Goal: Entertainment & Leisure: Consume media (video, audio)

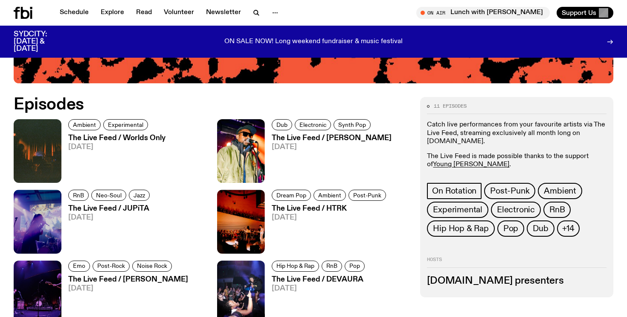
scroll to position [374, 0]
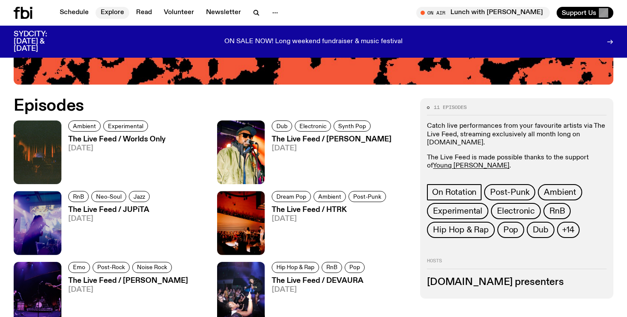
click at [109, 13] on link "Explore" at bounding box center [113, 13] width 34 height 12
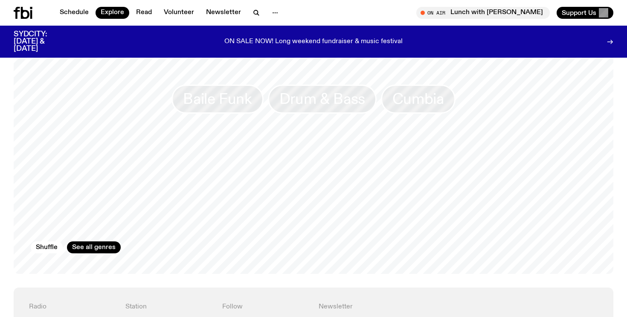
scroll to position [1407, 0]
click at [40, 238] on button "Shuffle" at bounding box center [47, 244] width 32 height 12
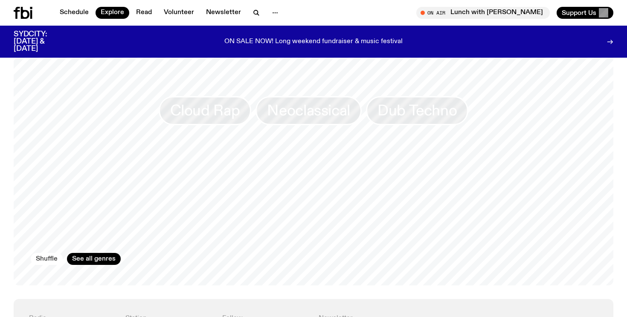
scroll to position [1390, 0]
click at [42, 255] on button "Shuffle" at bounding box center [47, 261] width 32 height 12
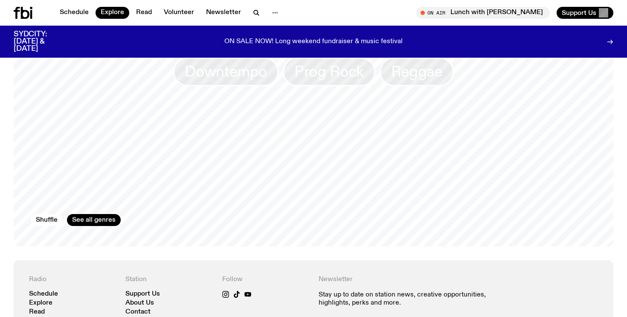
scroll to position [1466, 0]
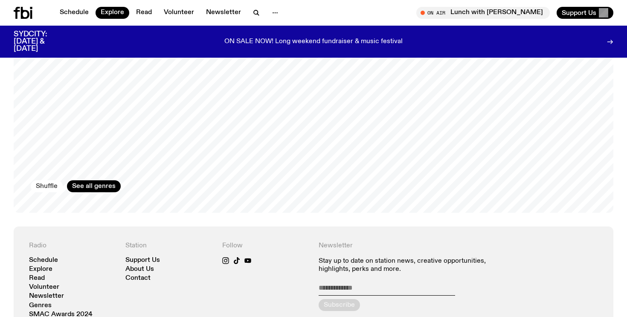
click at [48, 180] on button "Shuffle" at bounding box center [47, 186] width 32 height 12
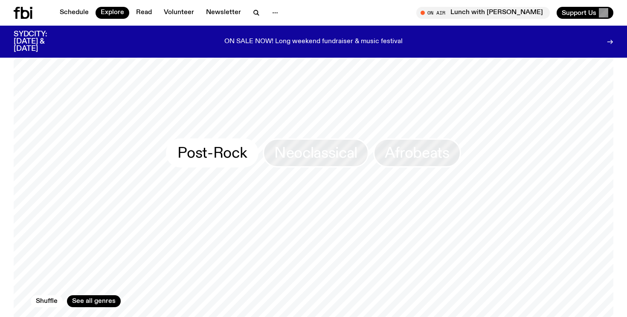
scroll to position [1354, 0]
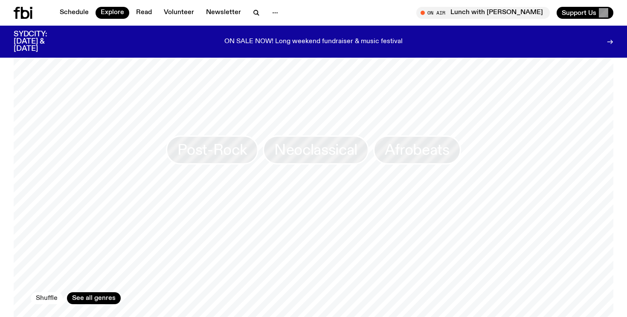
click at [49, 292] on button "Shuffle" at bounding box center [47, 298] width 32 height 12
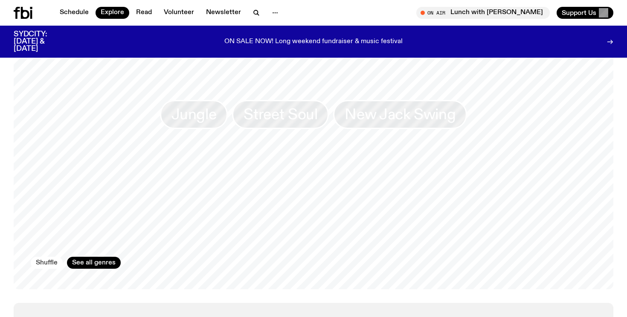
scroll to position [1399, 0]
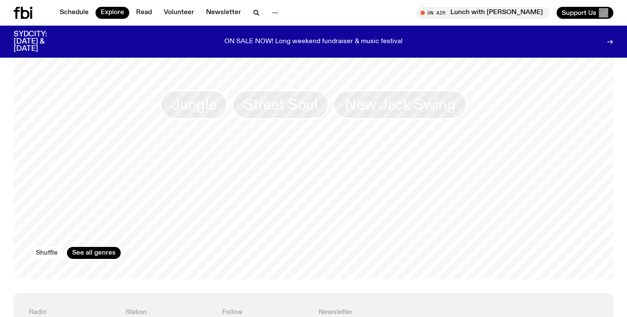
click at [49, 247] on button "Shuffle" at bounding box center [47, 253] width 32 height 12
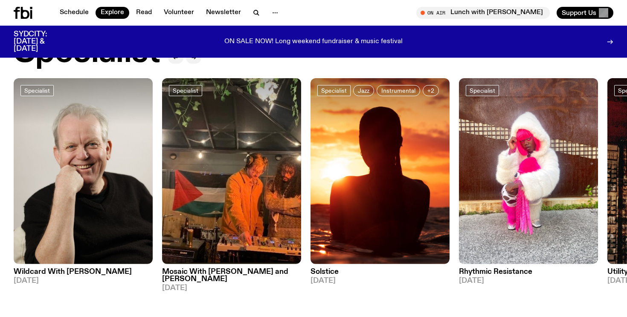
scroll to position [649, 0]
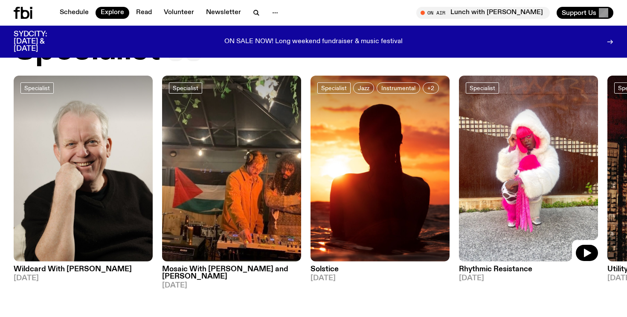
click at [525, 203] on img at bounding box center [528, 169] width 139 height 186
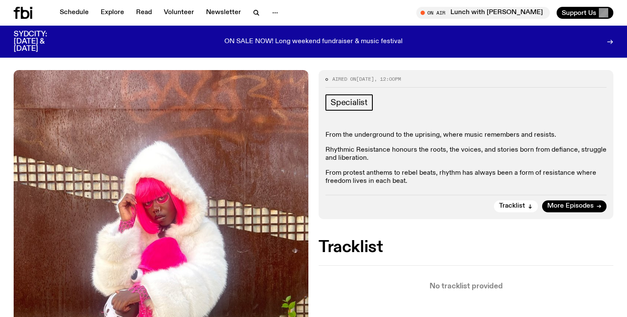
scroll to position [94, 0]
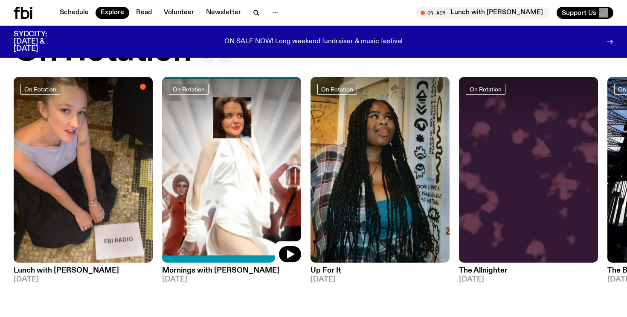
scroll to position [337, 0]
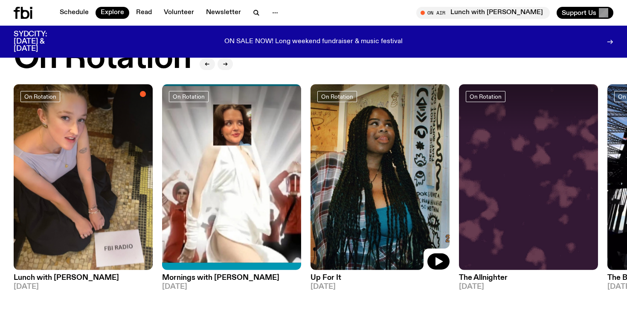
click at [384, 181] on img at bounding box center [380, 177] width 139 height 186
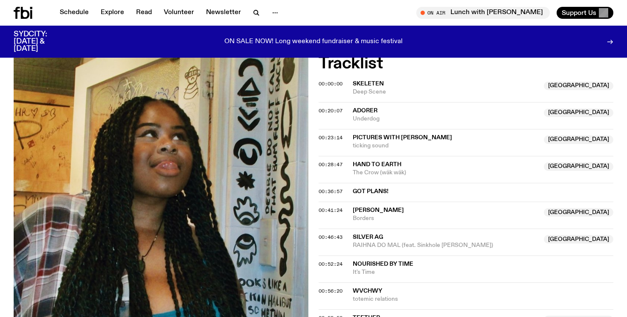
scroll to position [326, 0]
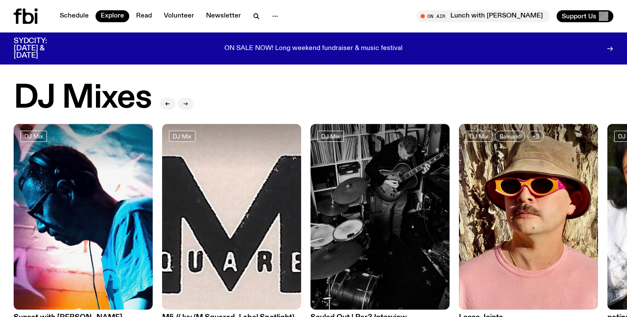
click at [187, 105] on icon "button" at bounding box center [185, 103] width 5 height 5
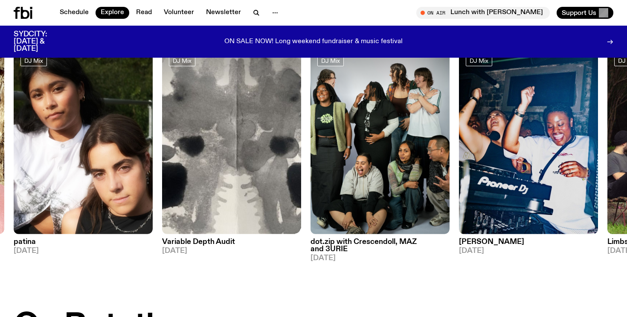
scroll to position [105, 0]
